Goal: Information Seeking & Learning: Learn about a topic

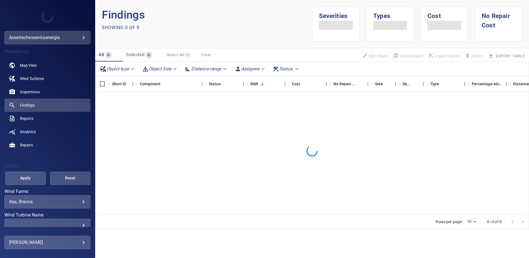
click at [80, 200] on body "**********" at bounding box center [264, 129] width 529 height 258
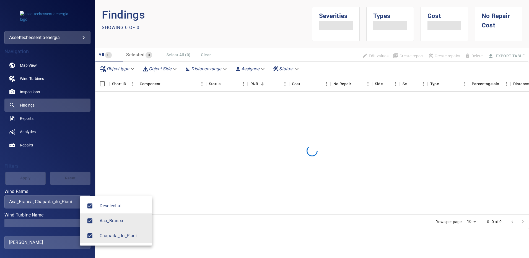
type input "**********"
click at [74, 222] on div at bounding box center [264, 129] width 529 height 258
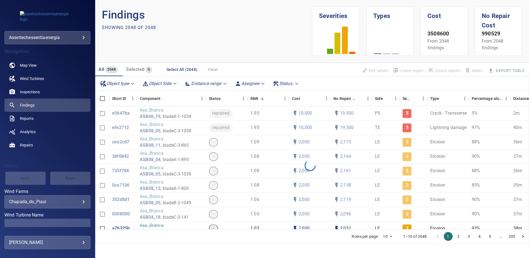
scroll to position [25, 0]
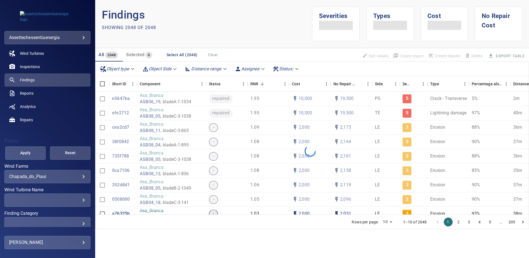
click at [80, 202] on div "​" at bounding box center [47, 199] width 77 height 5
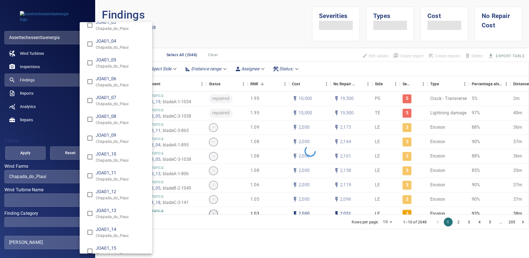
scroll to position [913, 0]
type input "**********"
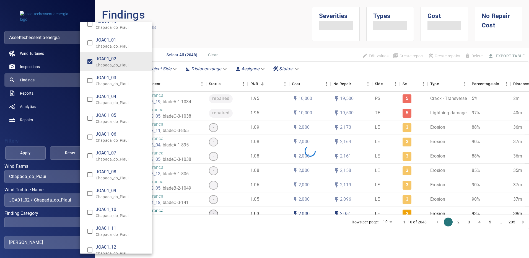
click at [34, 152] on div "Wind Turbine Name" at bounding box center [264, 129] width 529 height 258
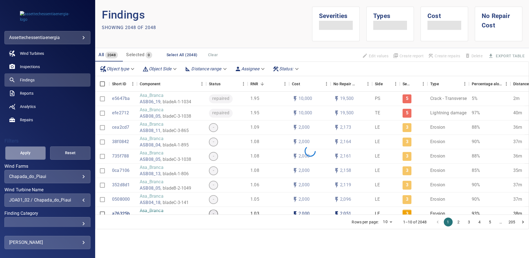
click at [34, 152] on span "Apply" at bounding box center [25, 152] width 27 height 7
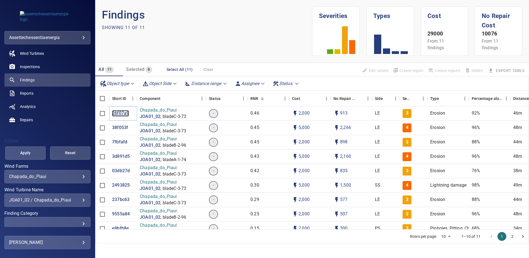
click at [123, 112] on p "26f07a9" at bounding box center [120, 113] width 17 height 6
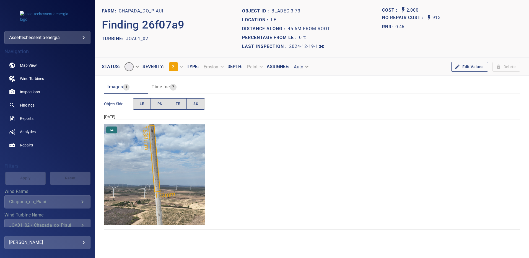
click at [173, 142] on img "Chapada_do_Piaui/JOA01_02/2024-12-19-1/2024-12-19-3/image156wp156.jpg" at bounding box center [154, 174] width 101 height 101
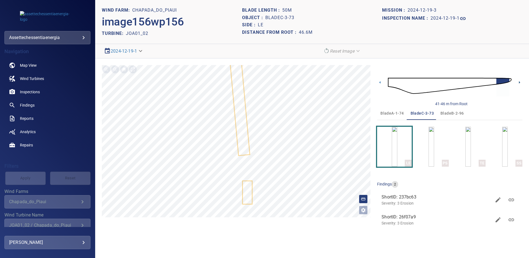
click at [518, 82] on icon at bounding box center [520, 82] width 6 height 6
click at [453, 113] on span "bladeB-2-96" at bounding box center [452, 113] width 23 height 7
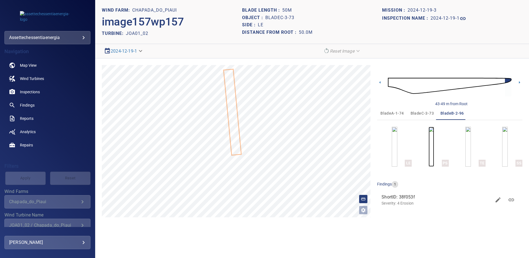
click at [431, 154] on img "button" at bounding box center [432, 147] width 6 height 40
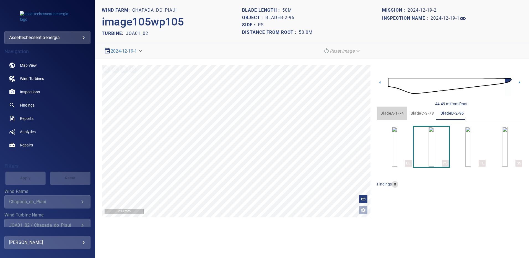
click at [396, 113] on span "bladeA-1-74" at bounding box center [392, 113] width 23 height 7
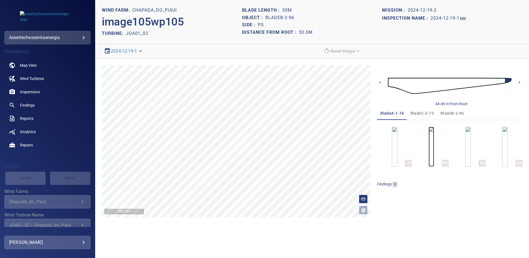
click at [429, 149] on img "button" at bounding box center [432, 147] width 6 height 40
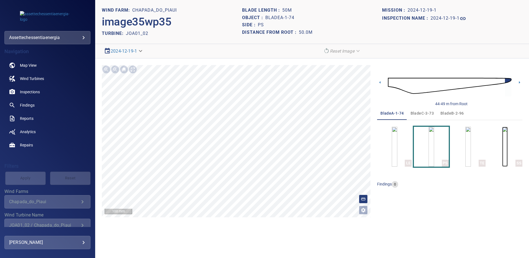
click at [508, 143] on img "button" at bounding box center [505, 147] width 6 height 40
